Goal: Transaction & Acquisition: Obtain resource

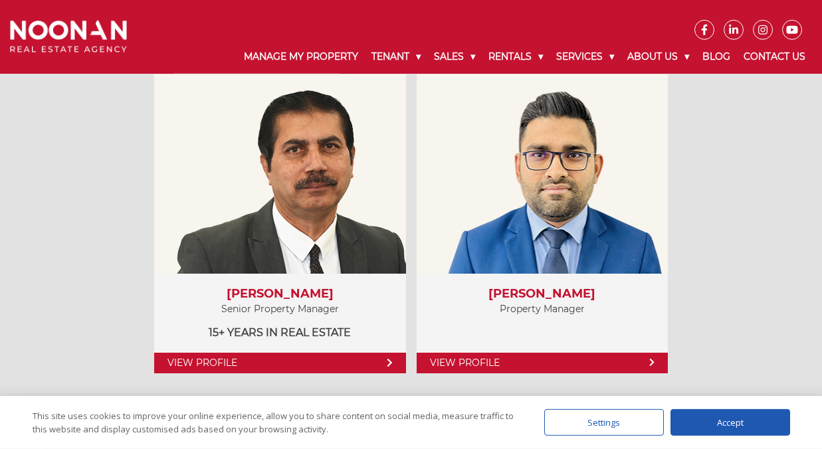
scroll to position [886, 0]
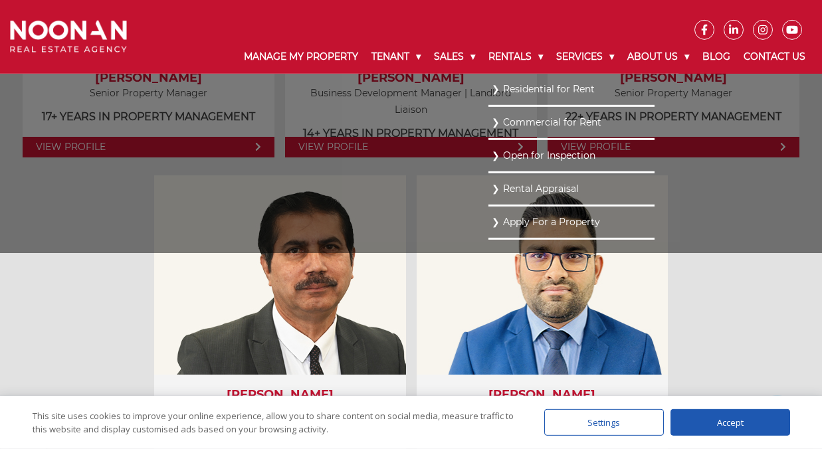
click at [523, 90] on link "Residential for Rent" at bounding box center [571, 89] width 159 height 18
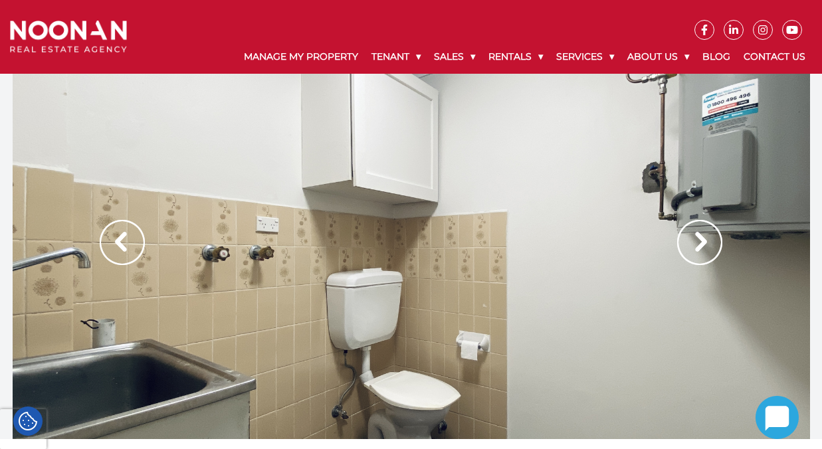
click at [122, 250] on img at bounding box center [122, 242] width 45 height 45
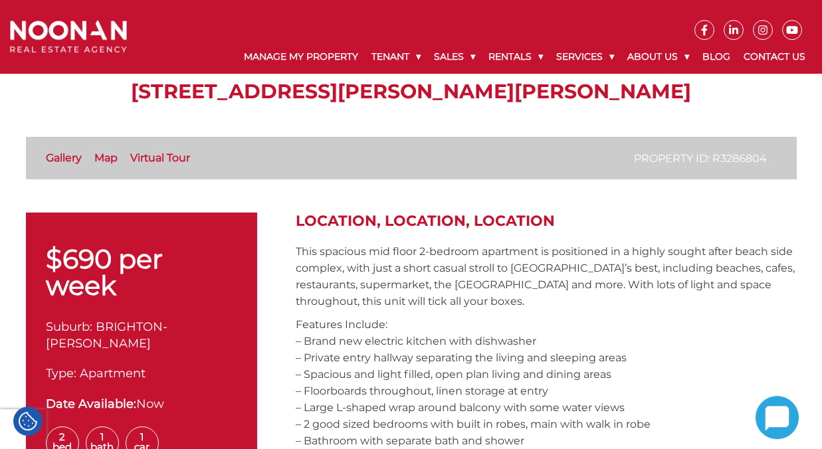
scroll to position [254, 0]
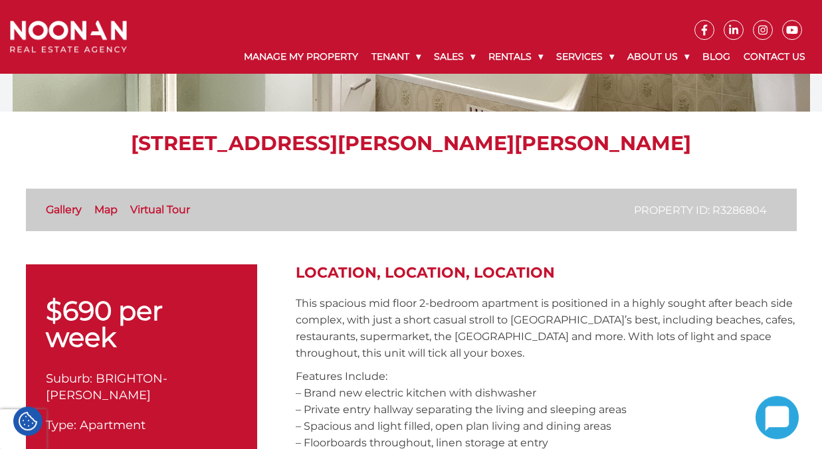
drag, startPoint x: 144, startPoint y: 143, endPoint x: 643, endPoint y: 163, distance: 500.1
copy h1 "[STREET_ADDRESS][PERSON_NAME][PERSON_NAME]"
